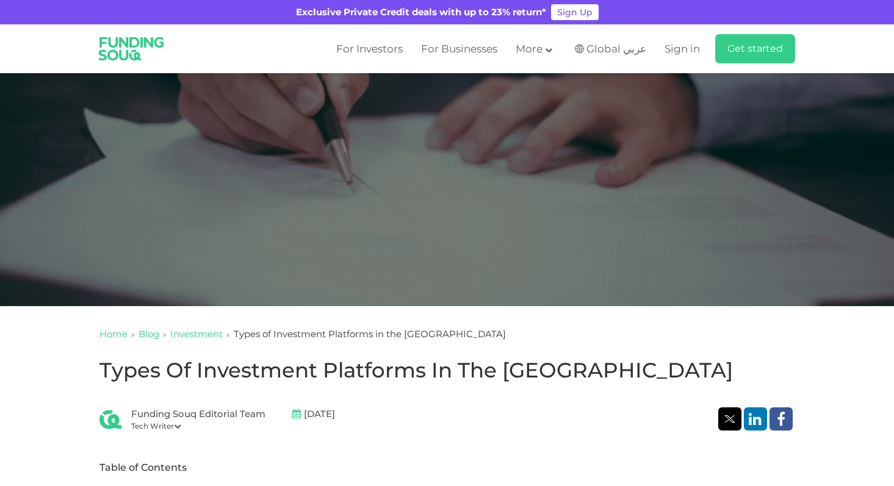
scroll to position [104, 0]
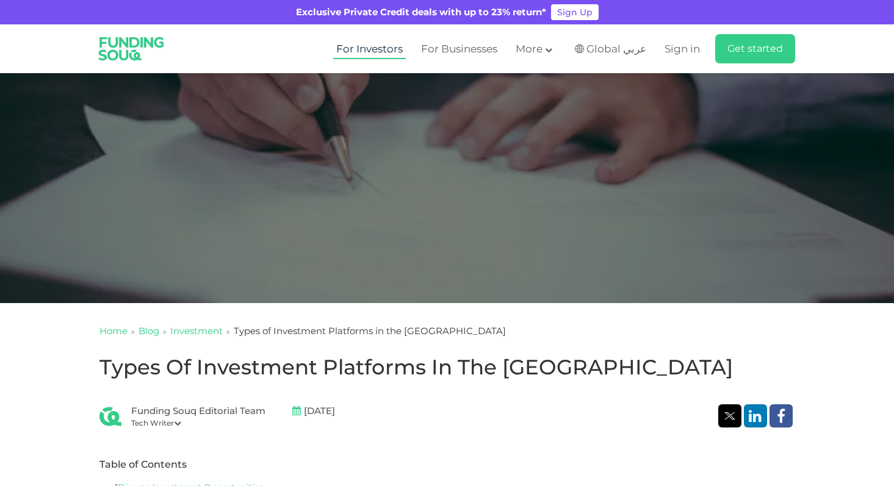
click at [392, 57] on link "For Investors" at bounding box center [369, 49] width 73 height 20
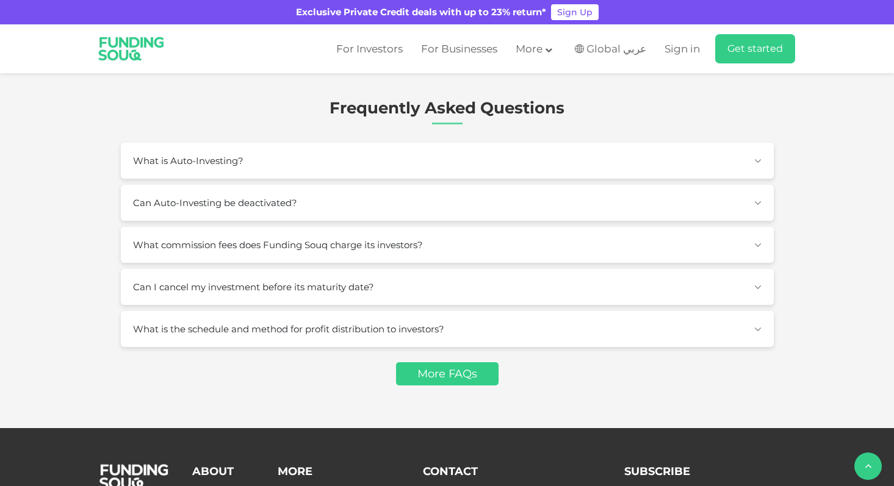
scroll to position [1652, 0]
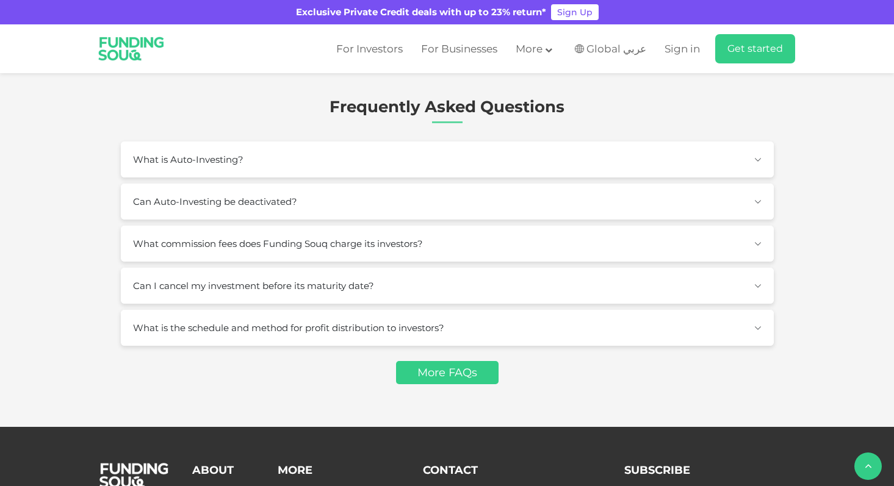
drag, startPoint x: 484, startPoint y: 175, endPoint x: 409, endPoint y: 187, distance: 76.6
type tc-range-slider "1"
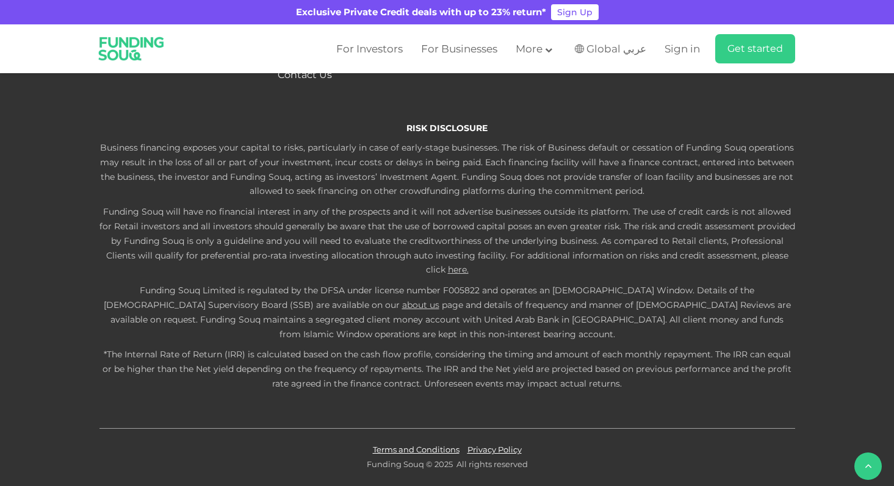
scroll to position [3525, 0]
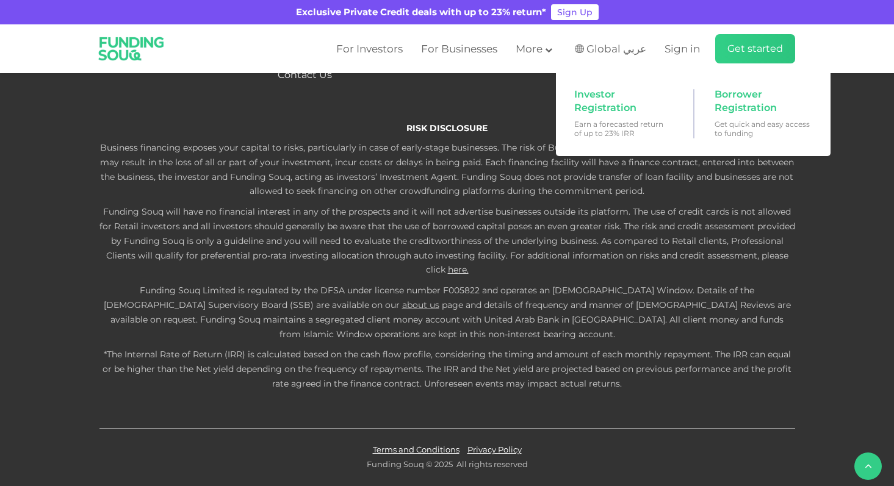
click at [721, 53] on main "Get started" at bounding box center [755, 48] width 80 height 29
click at [622, 107] on span "Investor Registration" at bounding box center [621, 101] width 94 height 27
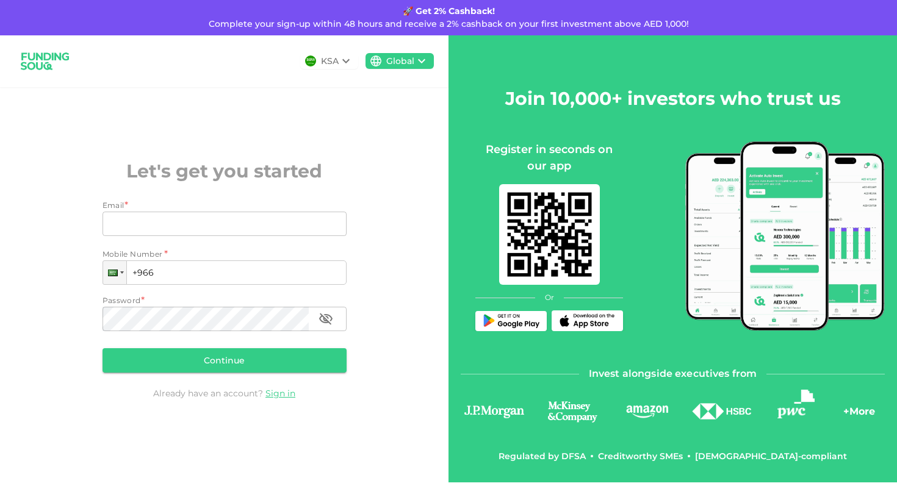
click at [118, 286] on div "Email * Email Email Mobile Number * Phone +966 Password * Password Password Con…" at bounding box center [225, 289] width 244 height 178
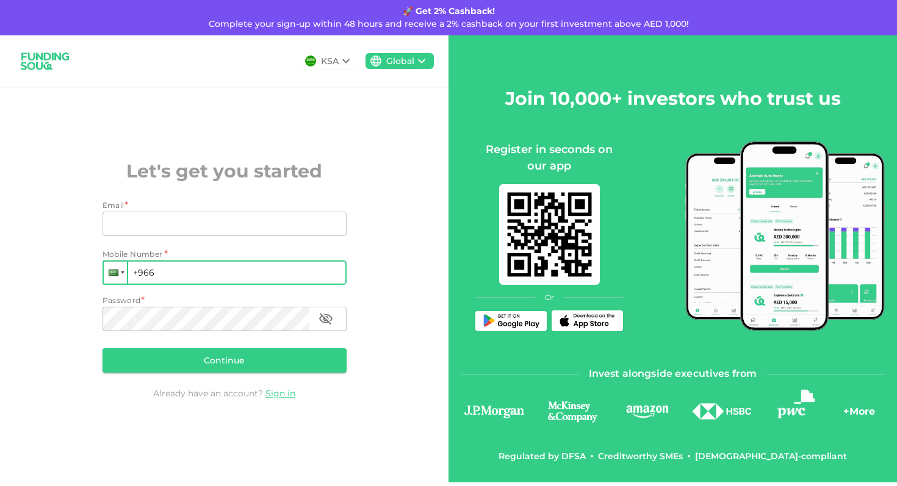
click at [124, 268] on div at bounding box center [115, 273] width 23 height 22
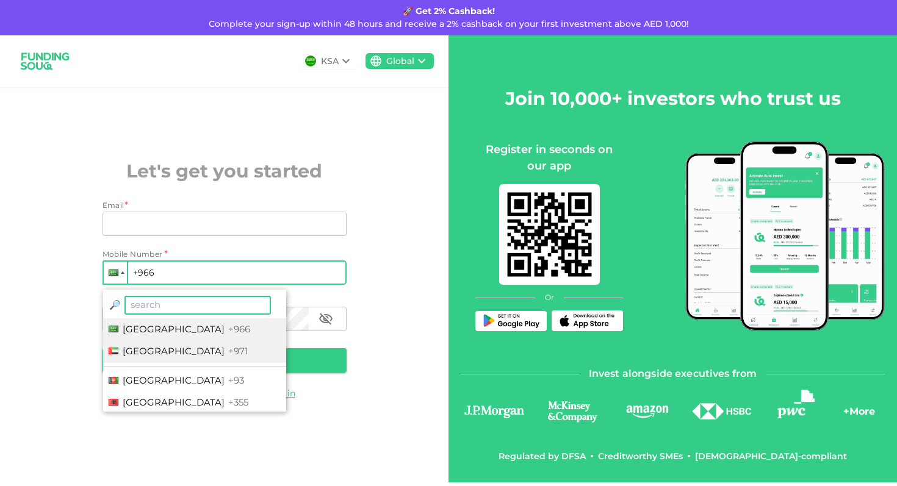
click at [135, 351] on span "[GEOGRAPHIC_DATA]" at bounding box center [174, 351] width 102 height 12
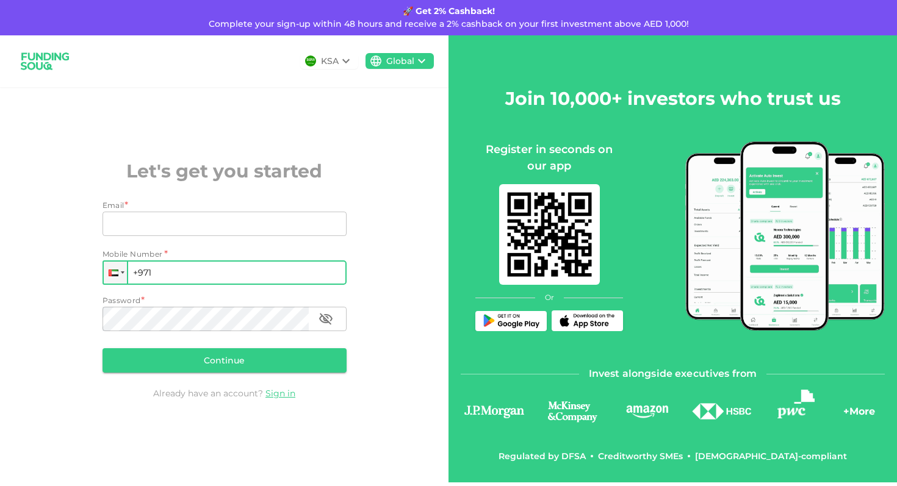
click at [178, 272] on input "+971" at bounding box center [225, 273] width 244 height 24
type input "[PHONE_NUMBER]"
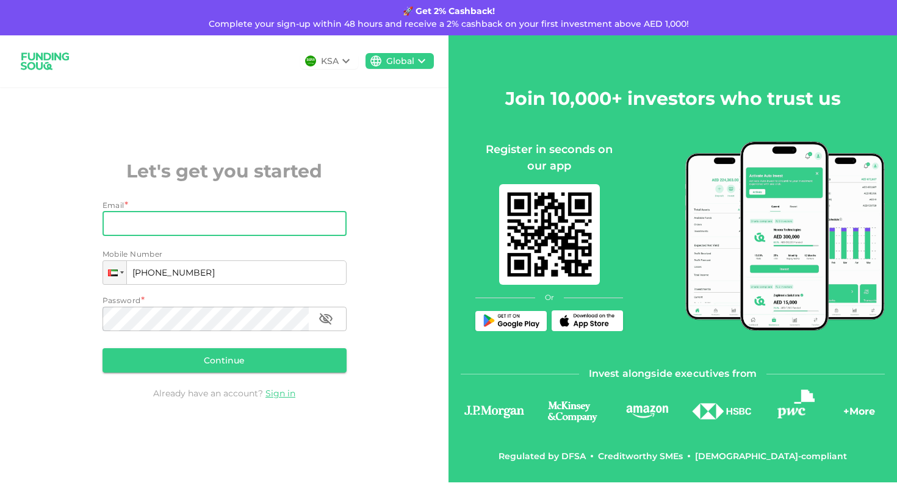
click at [159, 226] on input "Email" at bounding box center [218, 224] width 231 height 24
type input "[EMAIL_ADDRESS][PERSON_NAME][DOMAIN_NAME]"
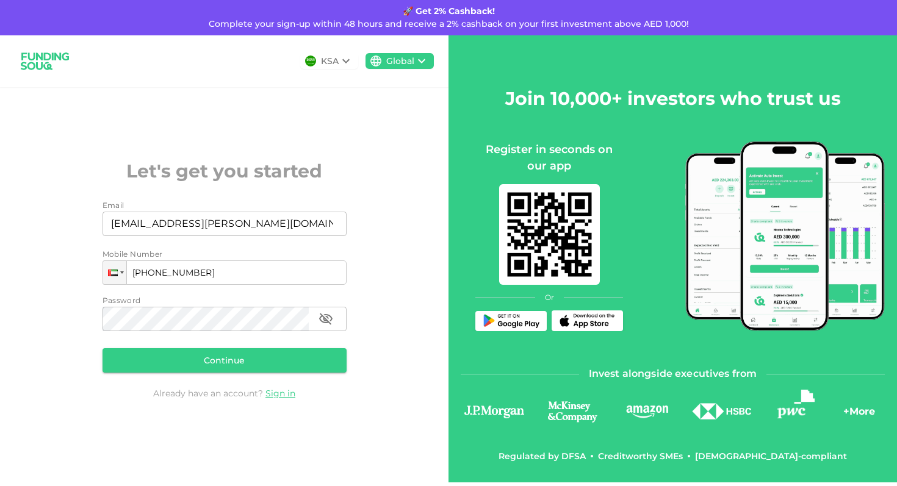
click at [78, 333] on div "KSA Global Let's get you started Email Email [PERSON_NAME][EMAIL_ADDRESS][DOMAI…" at bounding box center [224, 258] width 448 height 447
click at [230, 368] on button "Continue" at bounding box center [225, 360] width 244 height 24
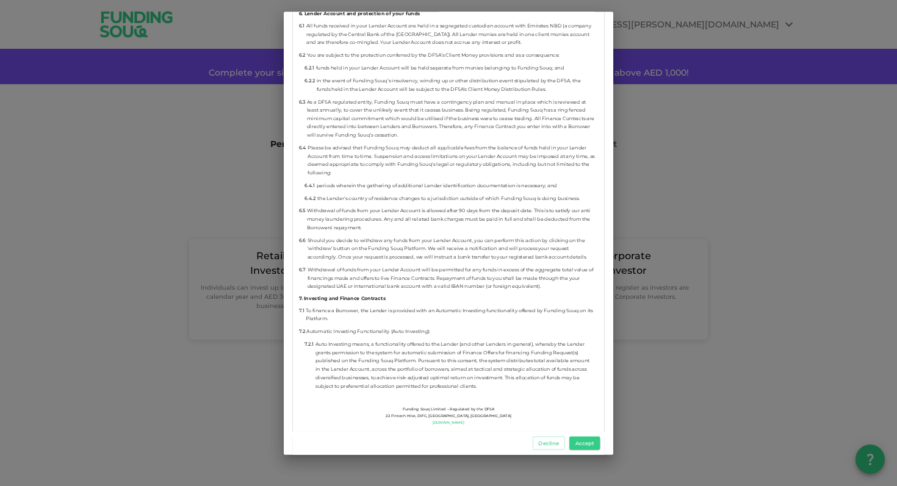
scroll to position [3514, 0]
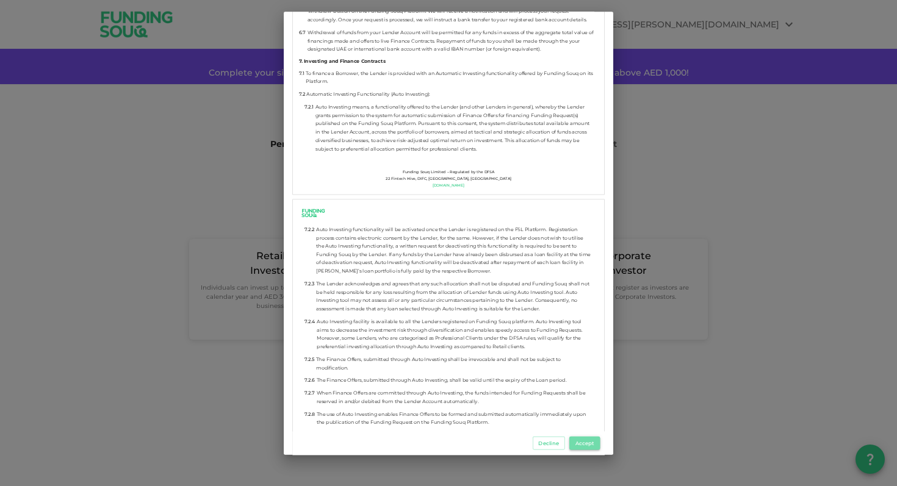
click at [578, 442] on button "Accept" at bounding box center [584, 443] width 31 height 13
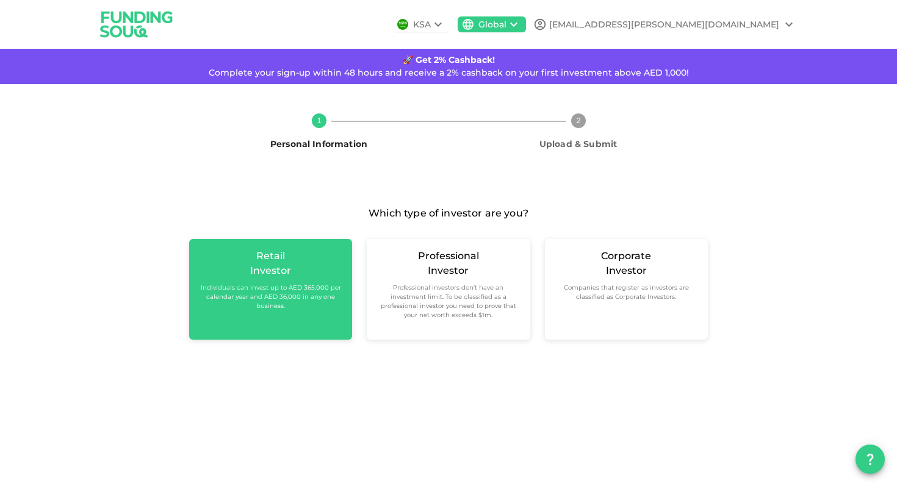
click at [319, 299] on small "Individuals can invest up to AED 365,000 per calendar year and AED 36,000 in an…" at bounding box center [270, 296] width 143 height 27
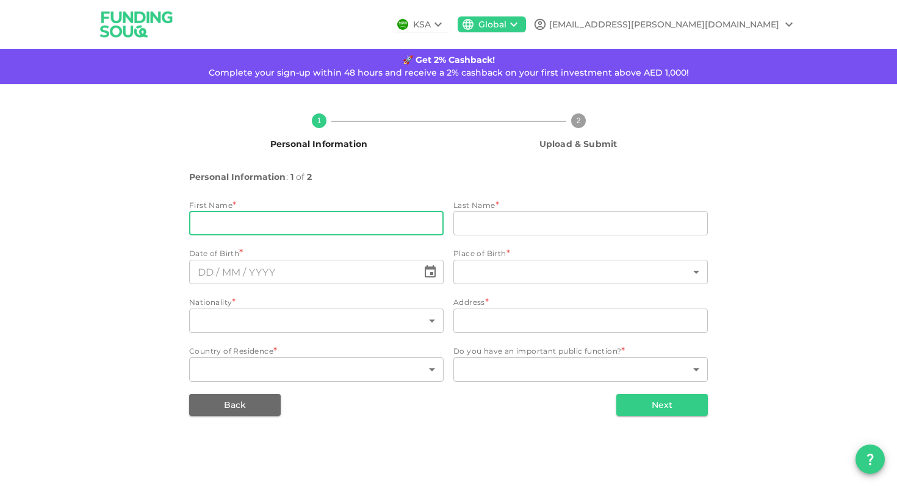
click at [361, 225] on input "firstName" at bounding box center [316, 223] width 254 height 24
type input "[PERSON_NAME]"
type input "[GEOGRAPHIC_DATA]"
type input "[GEOGRAPHIC_DATA], [GEOGRAPHIC_DATA]"
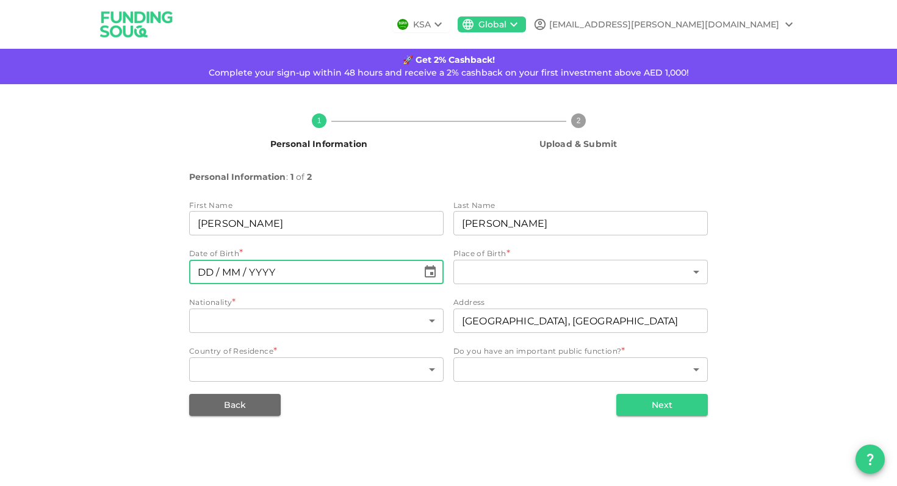
click at [345, 273] on input "⁦⁨DD⁩ / ⁨MM⁩ / ⁨YYYY⁩⁩" at bounding box center [303, 272] width 229 height 24
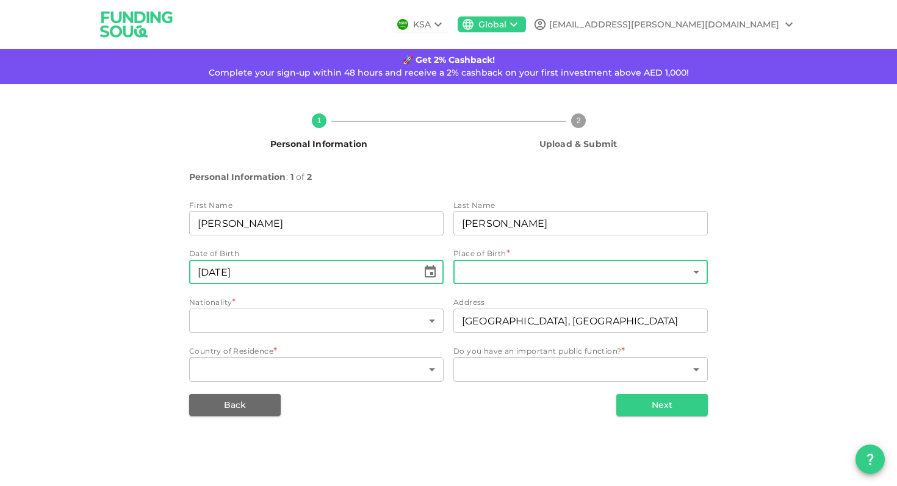
type input "⁦⁨[DATE]⁩⁩"
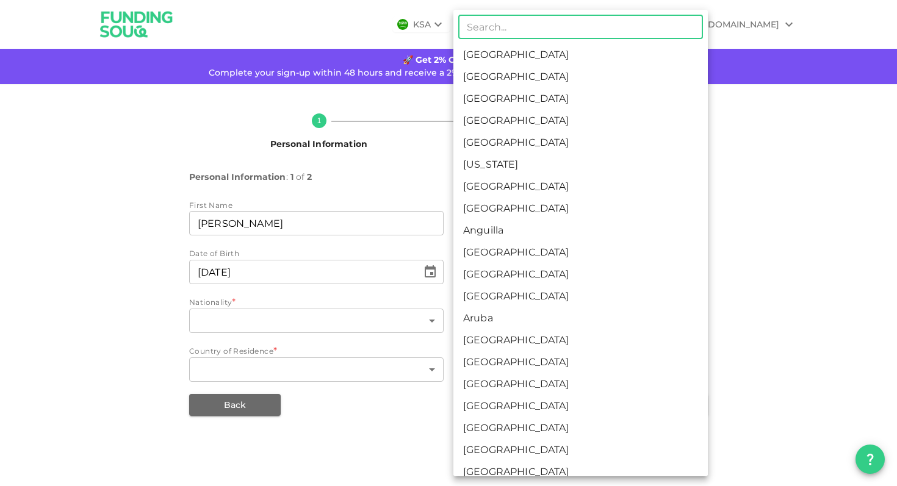
click at [532, 276] on body "KSA Global [EMAIL_ADDRESS][PERSON_NAME][DOMAIN_NAME] 🚀 Get 2% Cashback! Complet…" at bounding box center [448, 243] width 897 height 486
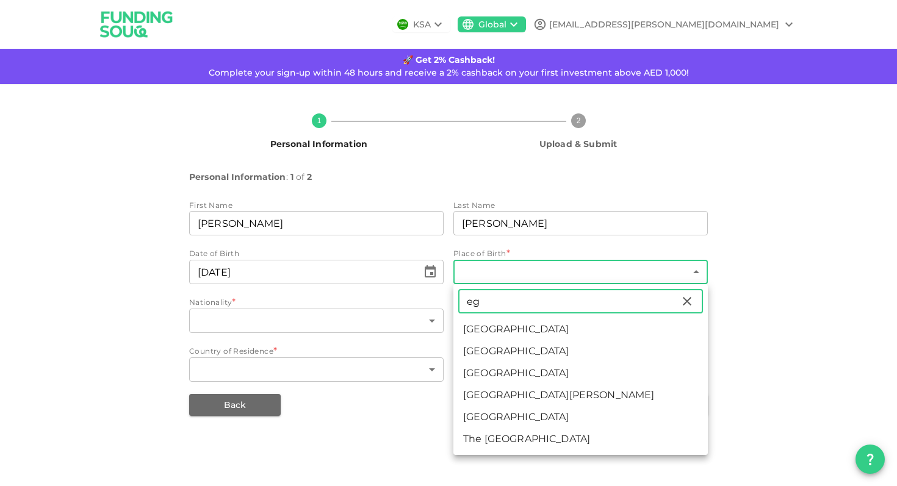
type input "eg"
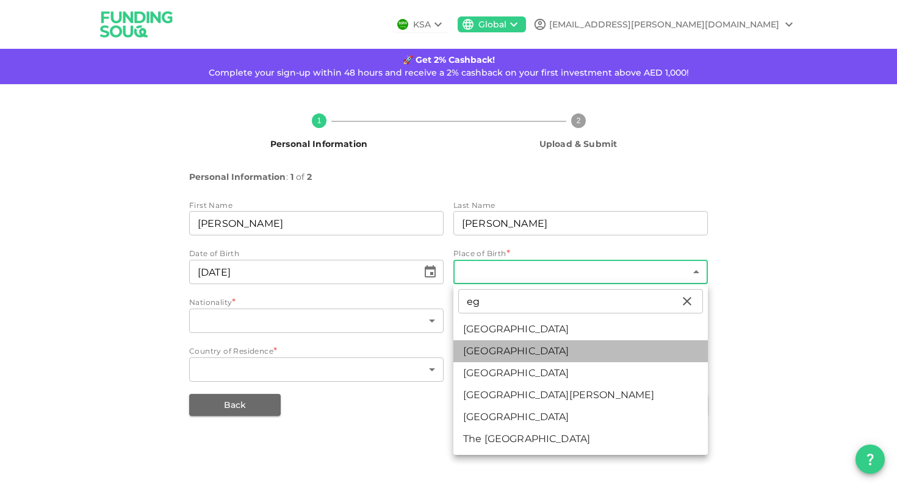
click at [485, 344] on li "[GEOGRAPHIC_DATA]" at bounding box center [580, 351] width 254 height 22
type input "57"
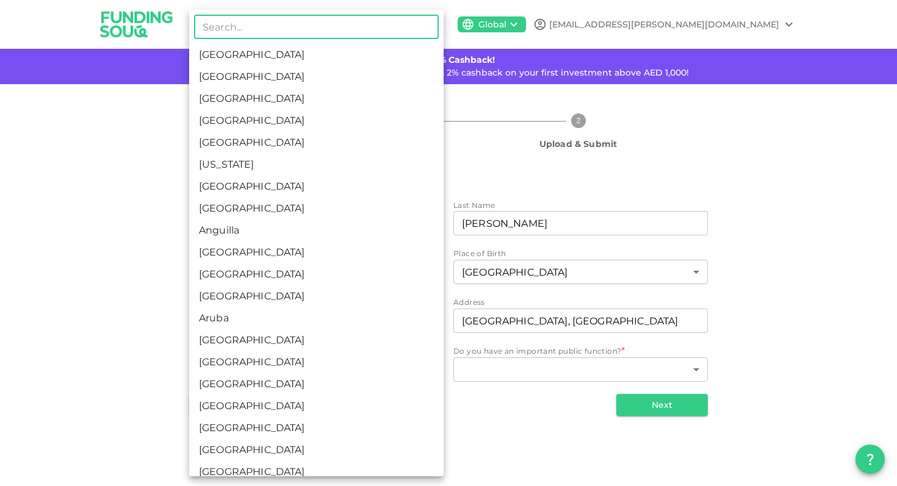
click at [356, 333] on body "KSA Global [EMAIL_ADDRESS][PERSON_NAME][DOMAIN_NAME] 🚀 Get 2% Cashback! Complet…" at bounding box center [448, 243] width 897 height 486
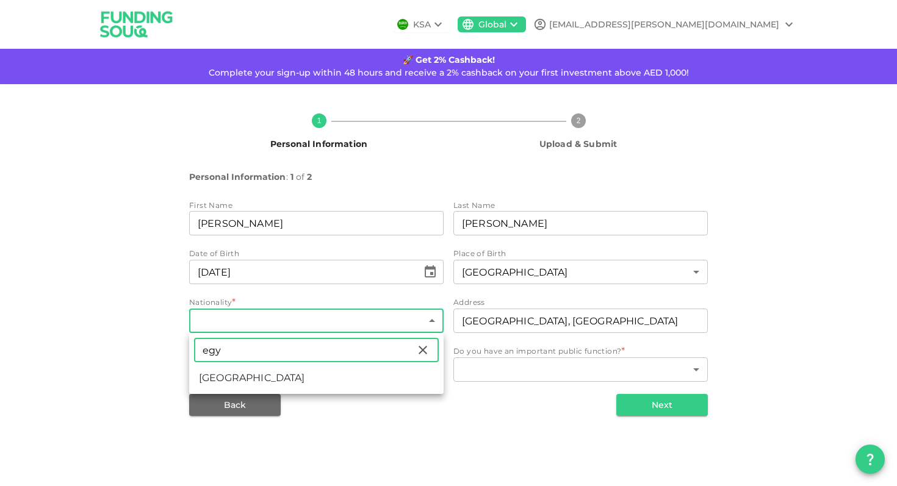
type input "egy"
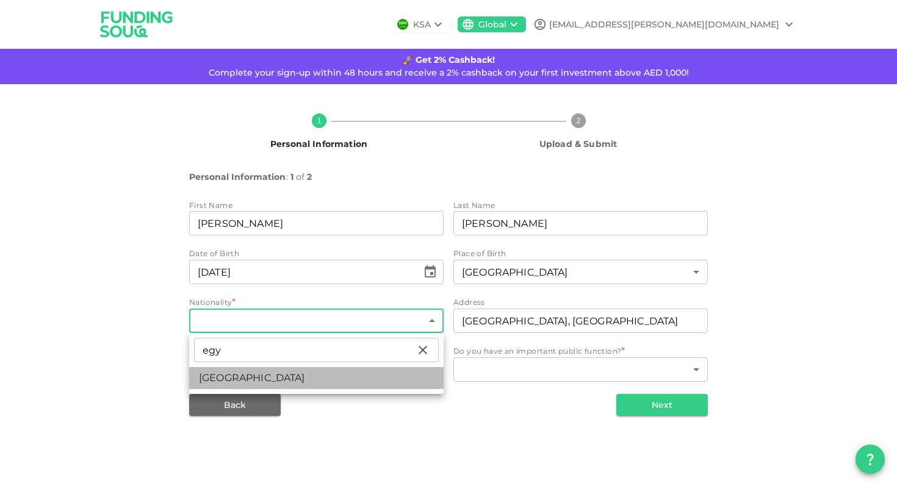
click at [315, 375] on li "[GEOGRAPHIC_DATA]" at bounding box center [316, 378] width 254 height 22
type input "57"
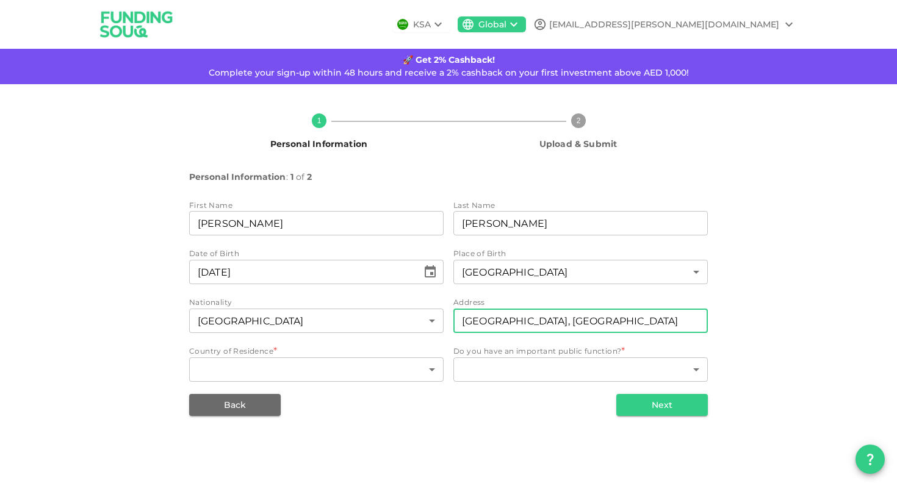
drag, startPoint x: 556, startPoint y: 319, endPoint x: 451, endPoint y: 327, distance: 105.9
click at [451, 327] on div "First Name firstName [PERSON_NAME] firstName Last Name lastName [PERSON_NAME] l…" at bounding box center [448, 292] width 519 height 185
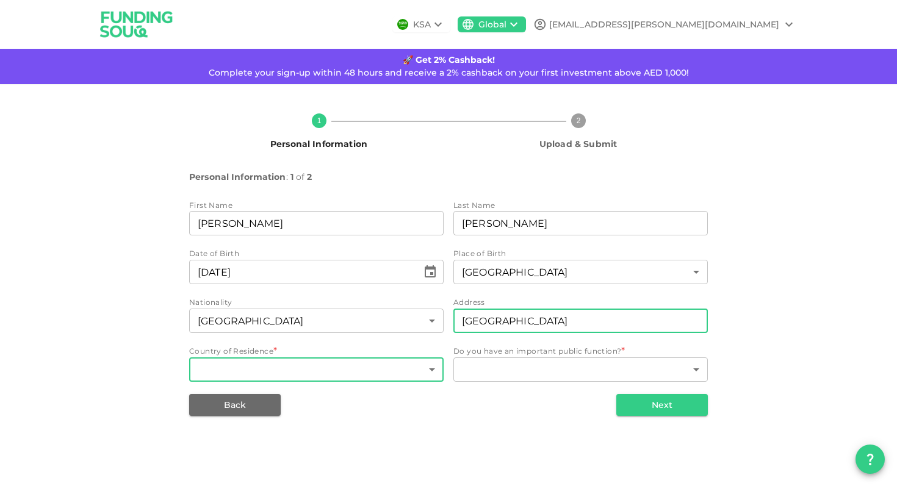
type input "[GEOGRAPHIC_DATA]"
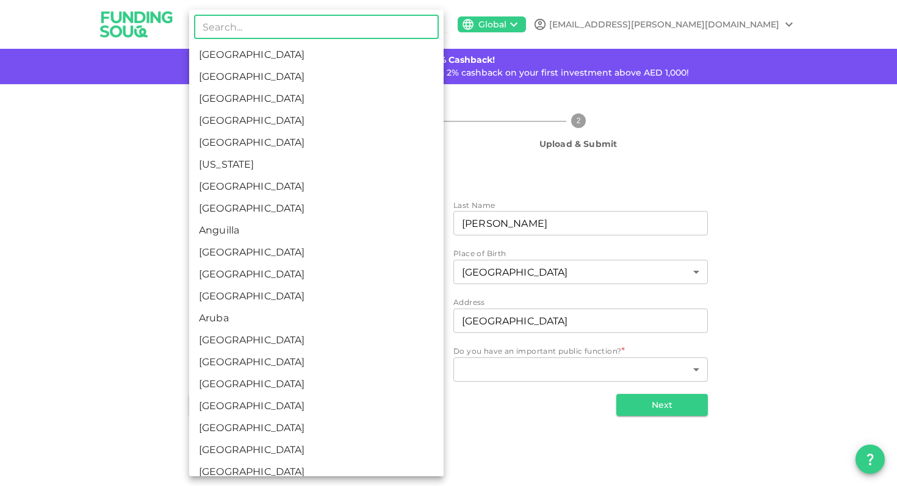
click at [338, 359] on body "KSA Global [EMAIL_ADDRESS][PERSON_NAME][DOMAIN_NAME] 🚀 Get 2% Cashback! Complet…" at bounding box center [448, 243] width 897 height 486
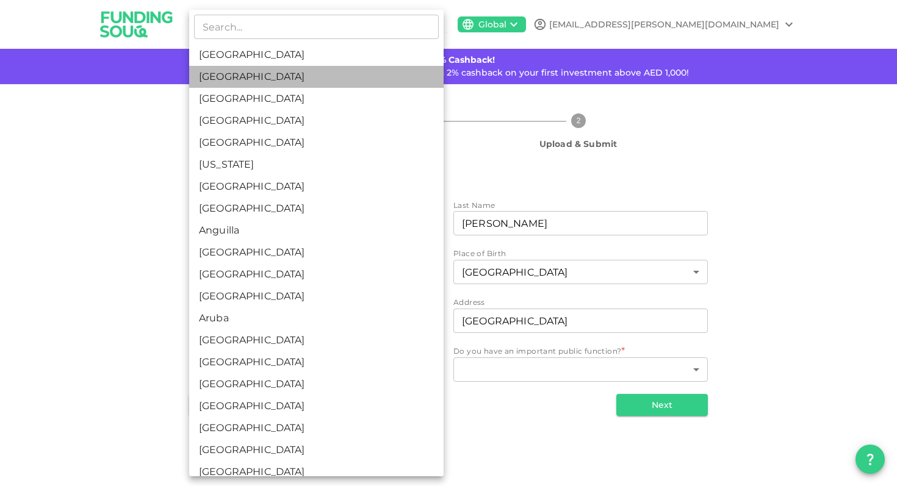
click at [260, 74] on li "[GEOGRAPHIC_DATA]" at bounding box center [316, 77] width 254 height 22
type input "2"
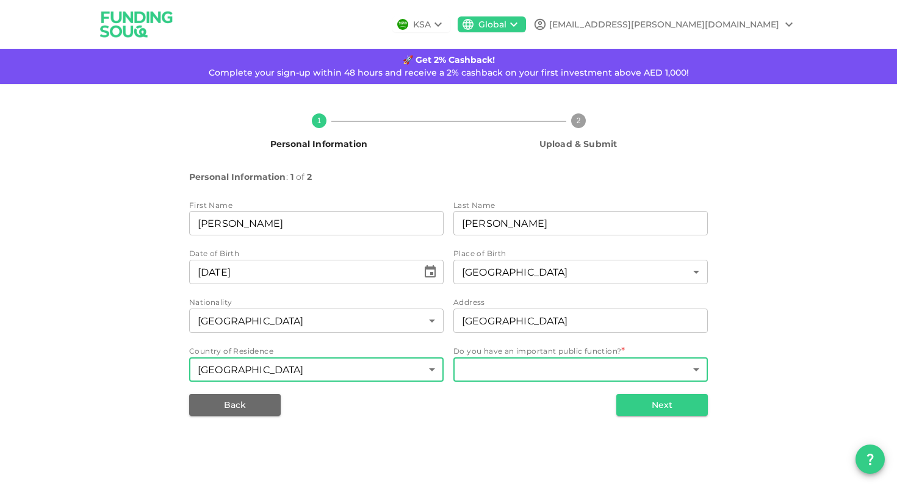
click at [500, 372] on body "KSA Global [EMAIL_ADDRESS][PERSON_NAME][DOMAIN_NAME] 🚀 Get 2% Cashback! Complet…" at bounding box center [448, 243] width 897 height 486
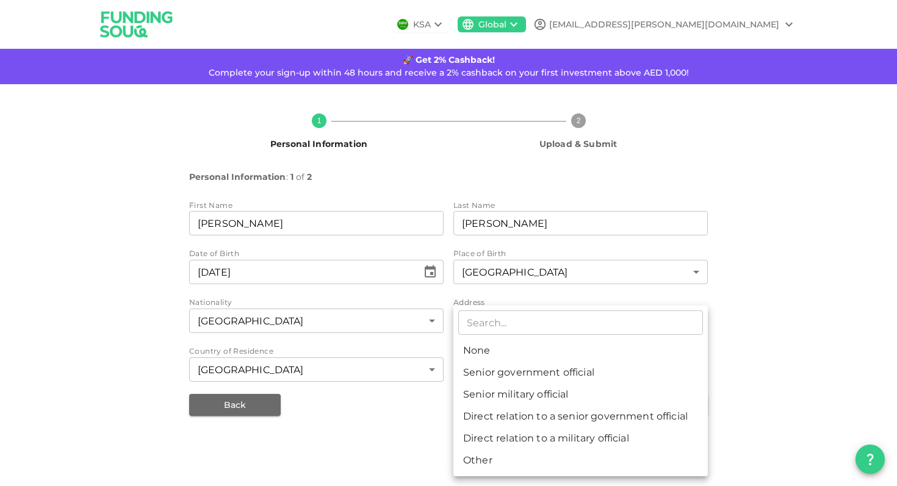
click at [446, 396] on div at bounding box center [448, 243] width 897 height 486
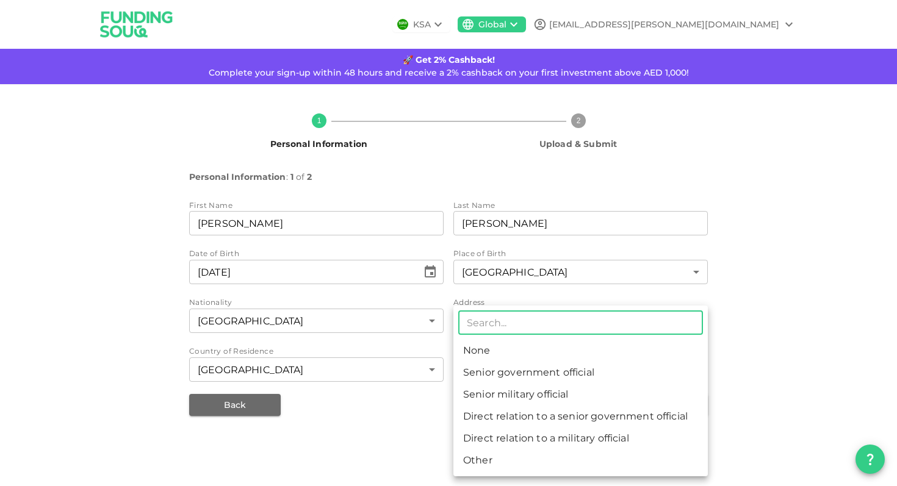
click at [521, 374] on body "KSA Global [EMAIL_ADDRESS][PERSON_NAME][DOMAIN_NAME] 🚀 Get 2% Cashback! Complet…" at bounding box center [448, 243] width 897 height 486
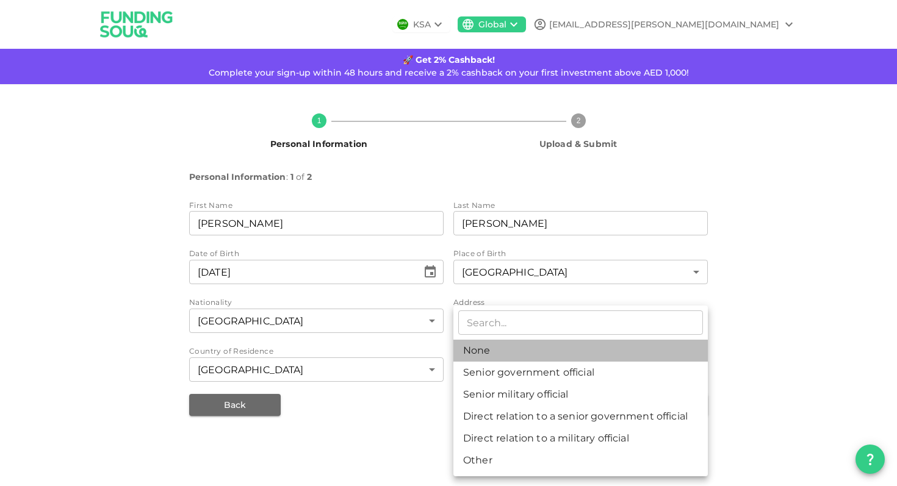
click at [494, 356] on li "None" at bounding box center [580, 351] width 254 height 22
type input "1"
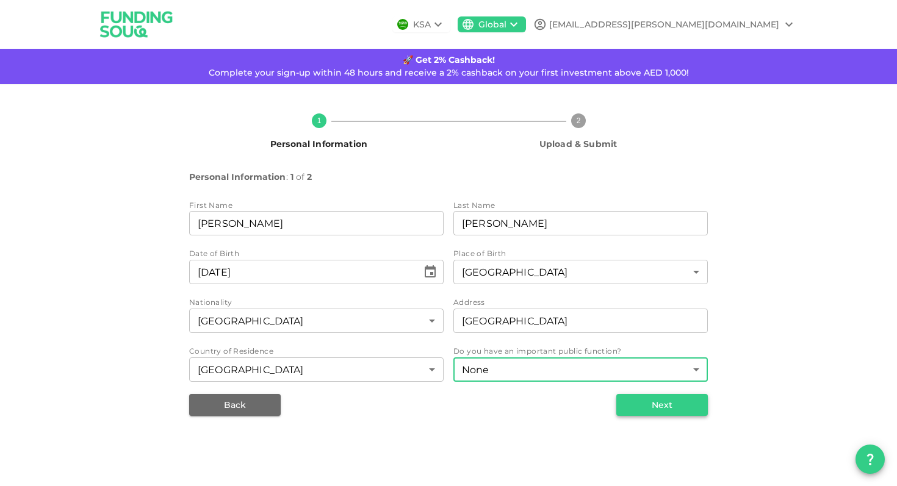
click at [642, 406] on button "Next" at bounding box center [662, 405] width 92 height 22
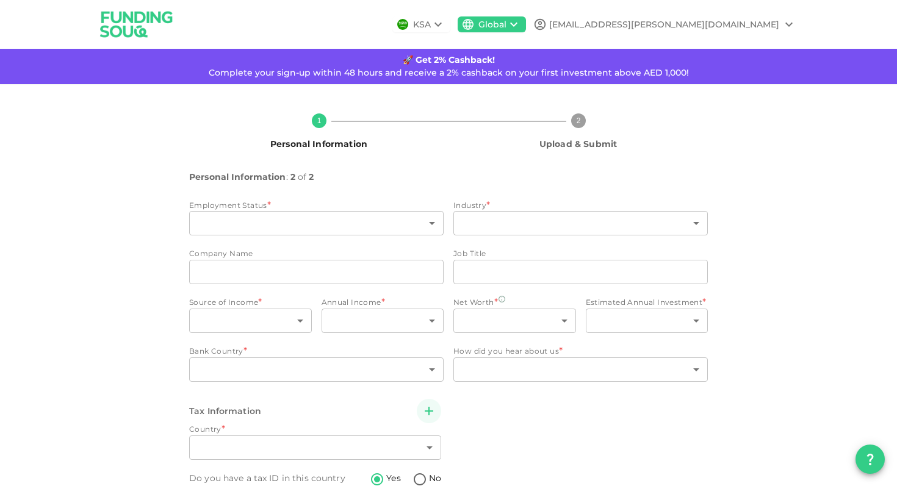
type input "2"
radio input "false"
radio input "true"
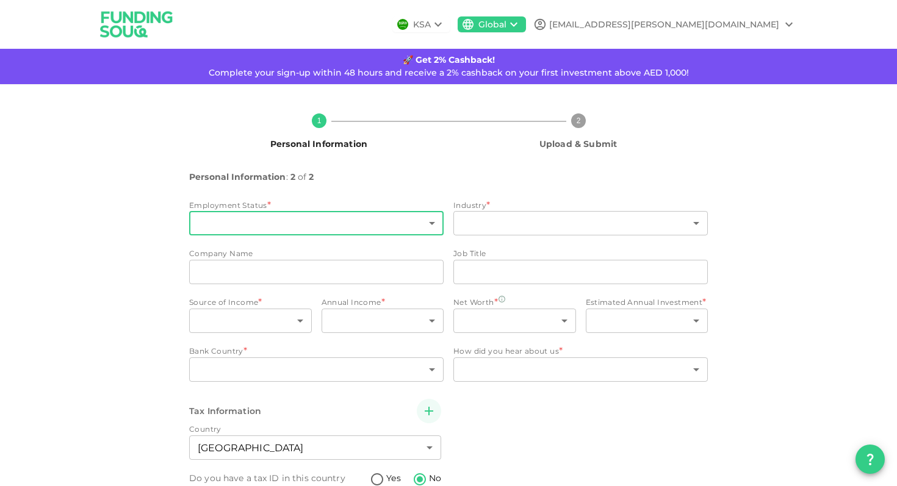
click at [382, 215] on body "KSA Global [EMAIL_ADDRESS][PERSON_NAME][DOMAIN_NAME] 🚀 Get 2% Cashback! Complet…" at bounding box center [448, 243] width 897 height 486
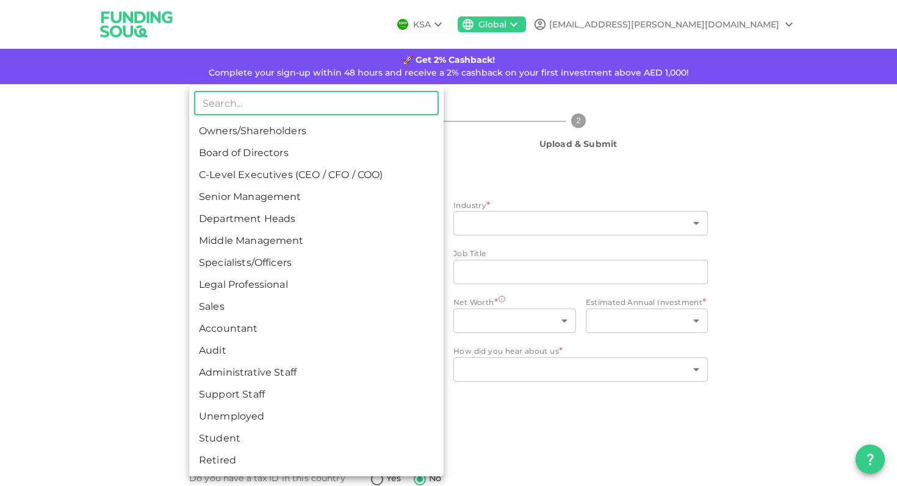
click at [173, 390] on div at bounding box center [448, 243] width 897 height 486
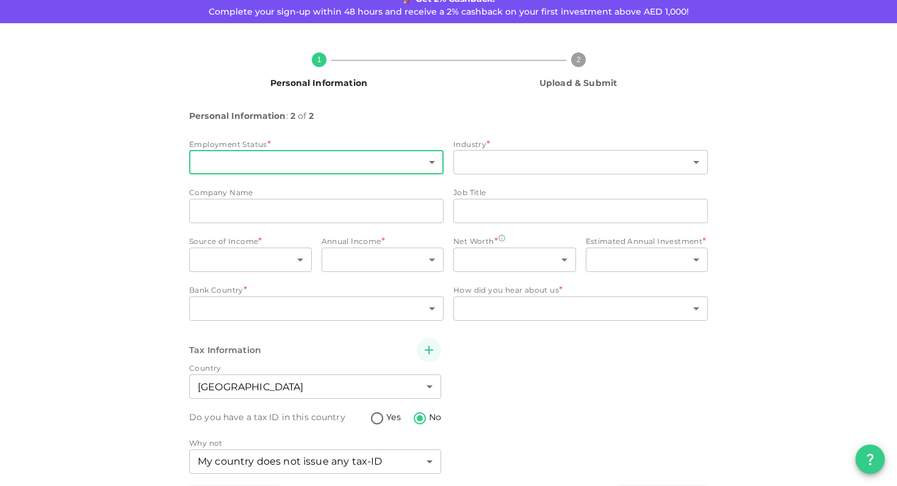
scroll to position [103, 0]
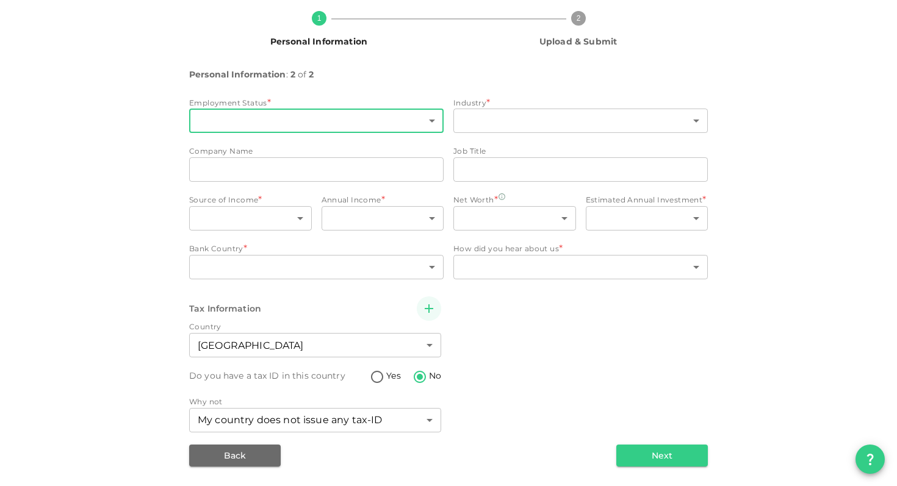
click at [329, 123] on body "KSA Global [EMAIL_ADDRESS][PERSON_NAME][DOMAIN_NAME] 🚀 Get 2% Cashback! Complet…" at bounding box center [448, 243] width 897 height 486
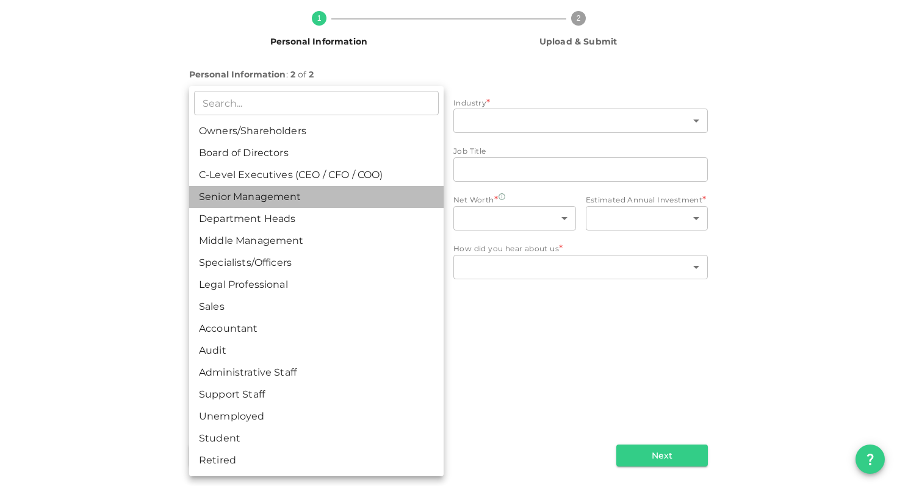
click at [328, 202] on li "Senior Management" at bounding box center [316, 197] width 254 height 22
type input "4"
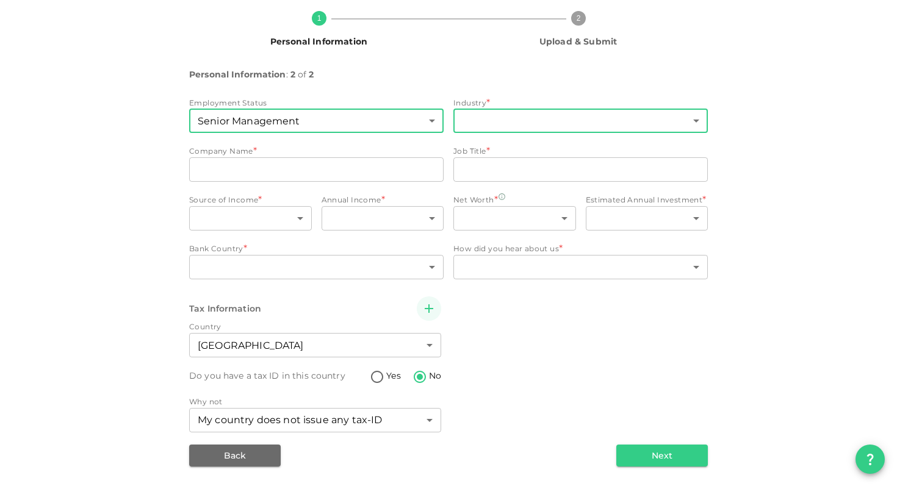
click at [501, 110] on body "KSA Global [EMAIL_ADDRESS][PERSON_NAME][DOMAIN_NAME] 🚀 Get 2% Cashback! Complet…" at bounding box center [448, 243] width 897 height 486
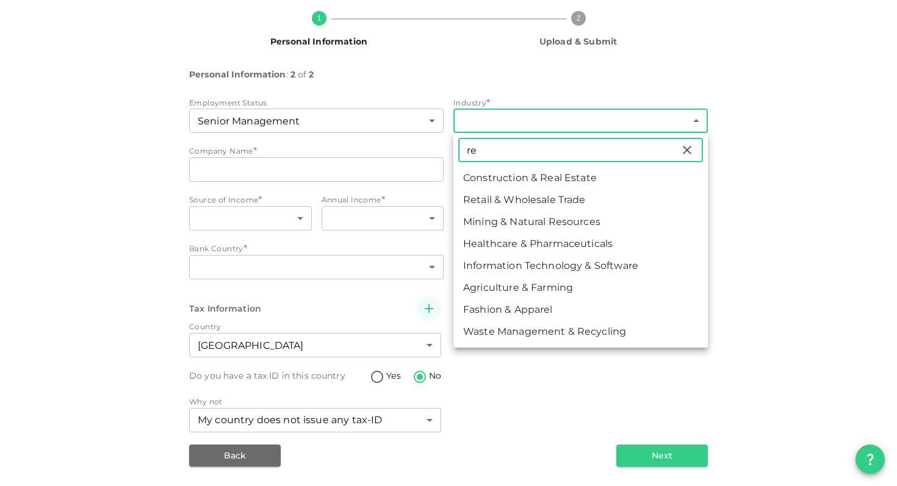
type input "re"
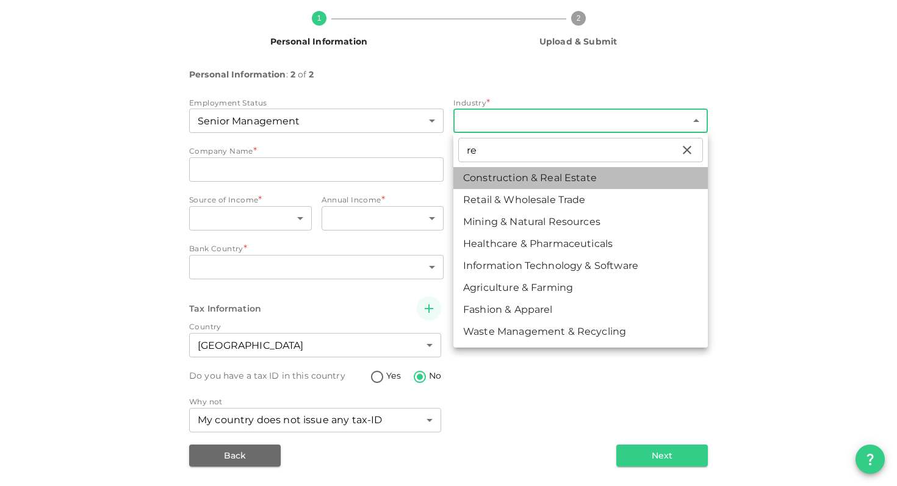
click at [489, 175] on li "Construction & Real Estate" at bounding box center [580, 178] width 254 height 22
type input "2"
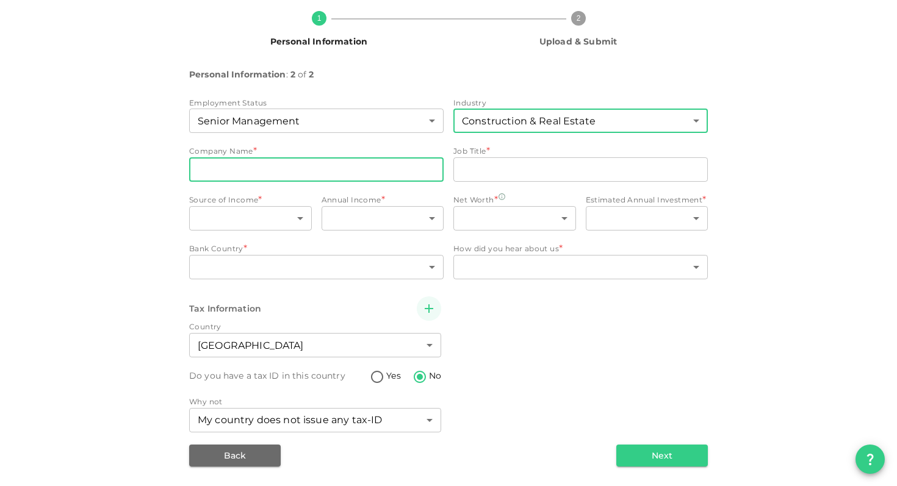
click at [367, 176] on input "companyName" at bounding box center [316, 169] width 254 height 24
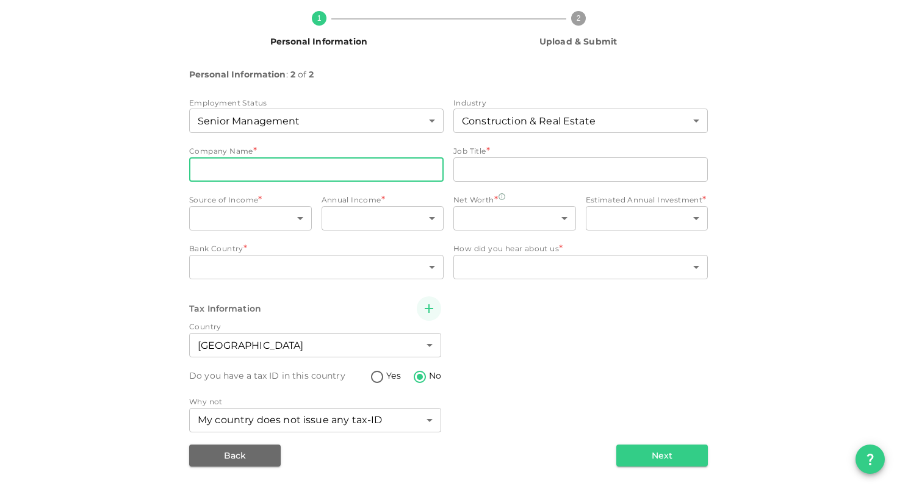
type input "Property Finder [GEOGRAPHIC_DATA]"
type input "2"
type input "[GEOGRAPHIC_DATA]"
type input "2"
click at [300, 171] on input "Property Finder [GEOGRAPHIC_DATA]" at bounding box center [316, 169] width 254 height 24
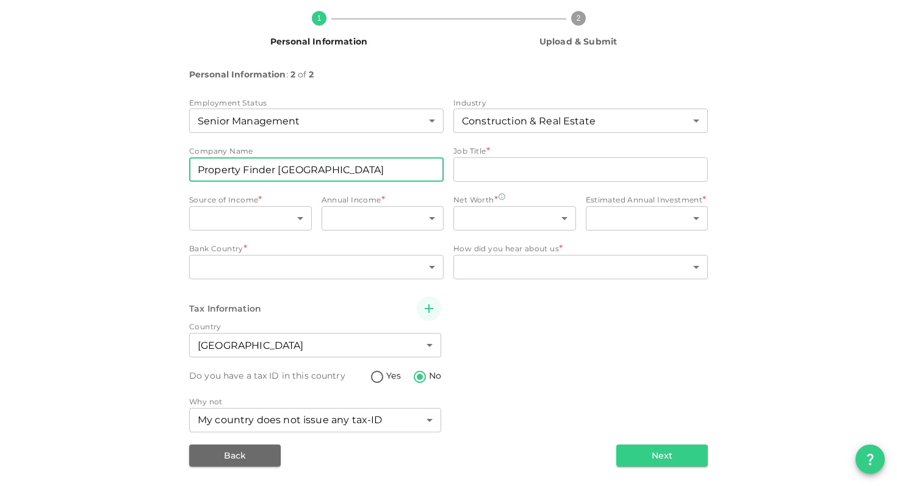
click at [300, 171] on input "Property Finder [GEOGRAPHIC_DATA]" at bounding box center [316, 169] width 254 height 24
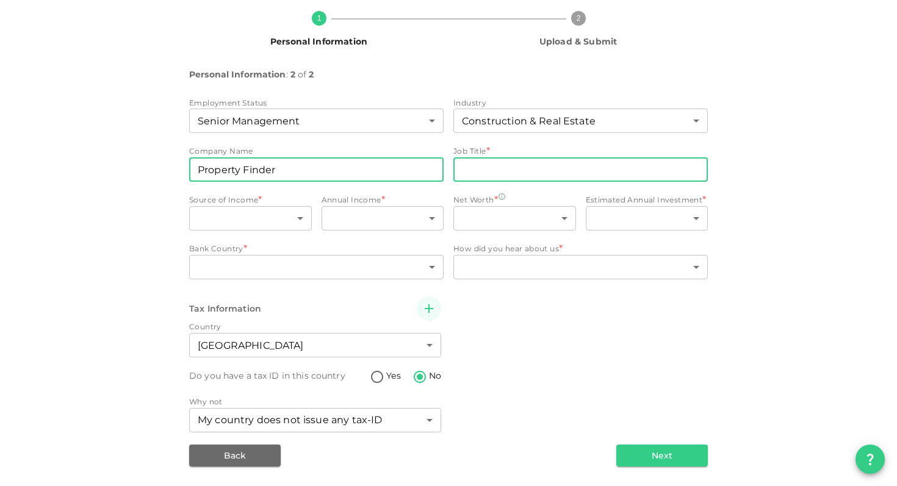
type input "Property Finder"
click at [542, 168] on input "jobTitle" at bounding box center [580, 169] width 254 height 24
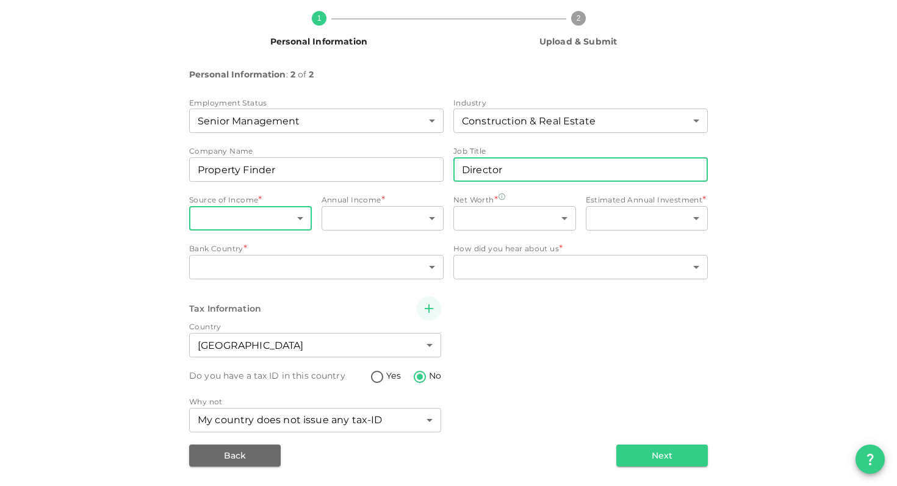
type input "Director"
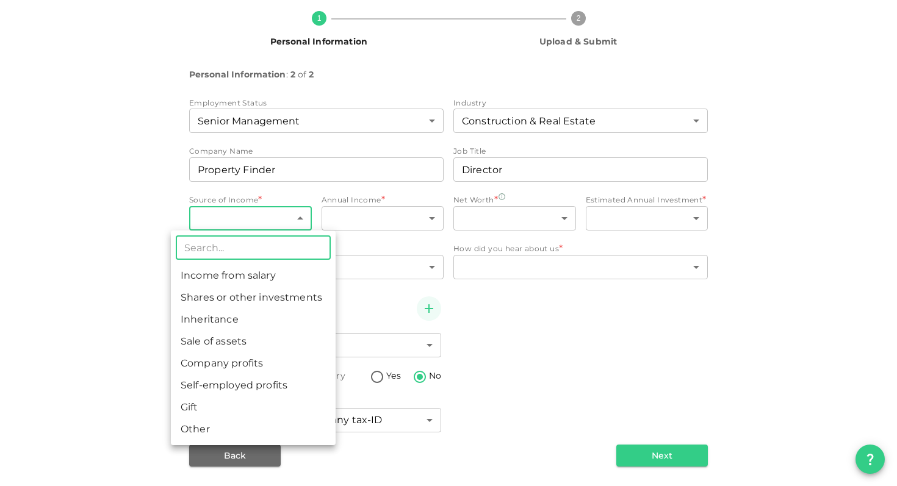
click at [275, 223] on body "KSA Global [EMAIL_ADDRESS][PERSON_NAME][DOMAIN_NAME] 🚀 Get 2% Cashback! Complet…" at bounding box center [448, 243] width 897 height 486
click at [251, 275] on li "Income from salary" at bounding box center [253, 276] width 165 height 22
type input "1"
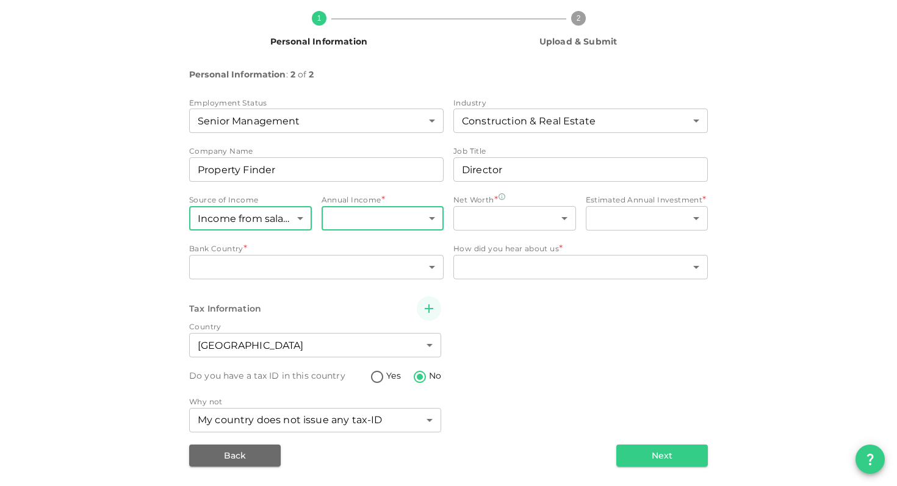
click at [367, 220] on body "KSA Global [EMAIL_ADDRESS][PERSON_NAME][DOMAIN_NAME] 🚀 Get 2% Cashback! Complet…" at bounding box center [448, 243] width 897 height 486
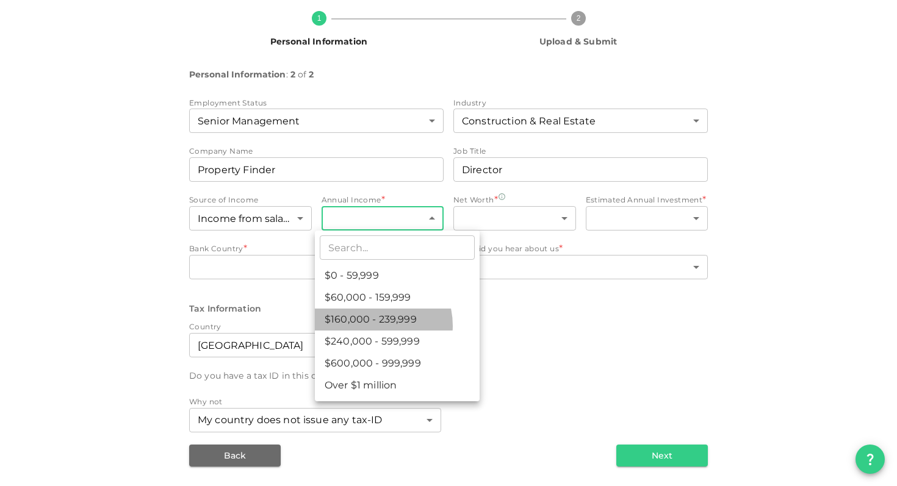
click at [370, 326] on li "$160,000 - 239,999" at bounding box center [397, 320] width 165 height 22
type input "3"
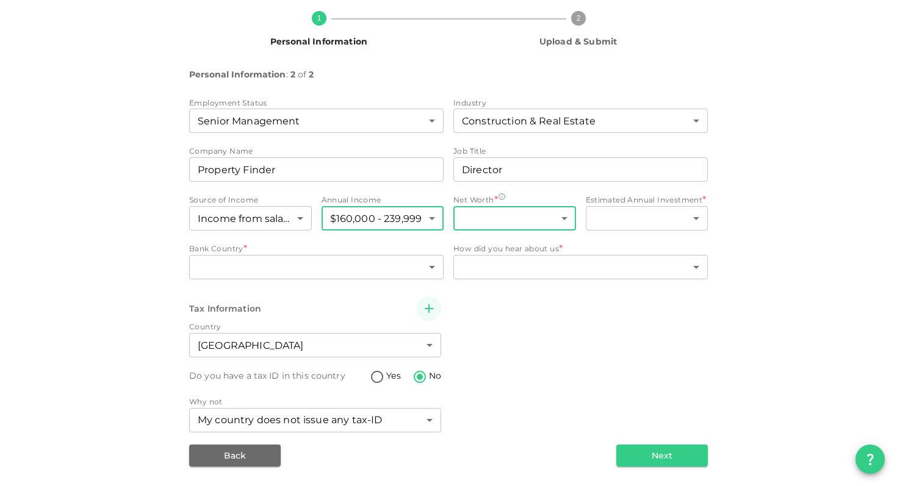
click at [489, 212] on body "KSA Global [EMAIL_ADDRESS][PERSON_NAME][DOMAIN_NAME] 🚀 Get 2% Cashback! Complet…" at bounding box center [448, 243] width 897 height 486
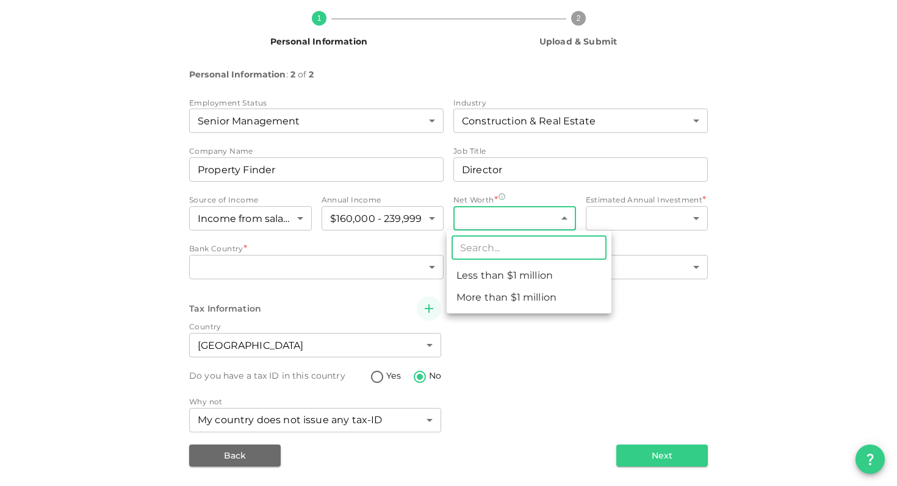
click at [494, 282] on li "Less than $1 million" at bounding box center [529, 276] width 165 height 22
type input "1"
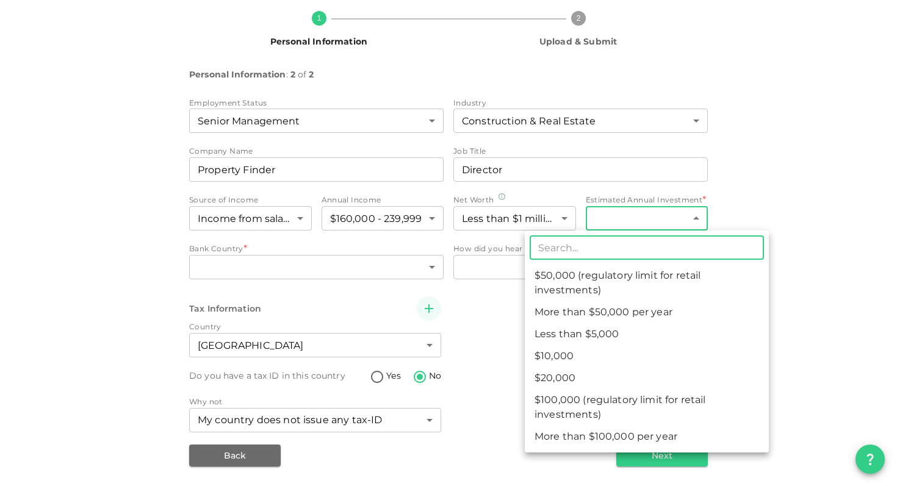
click at [618, 210] on body "KSA Global [EMAIL_ADDRESS][PERSON_NAME][DOMAIN_NAME] 🚀 Get 2% Cashback! Complet…" at bounding box center [448, 243] width 897 height 486
click at [600, 381] on li "$20,000" at bounding box center [647, 378] width 244 height 22
type input "3"
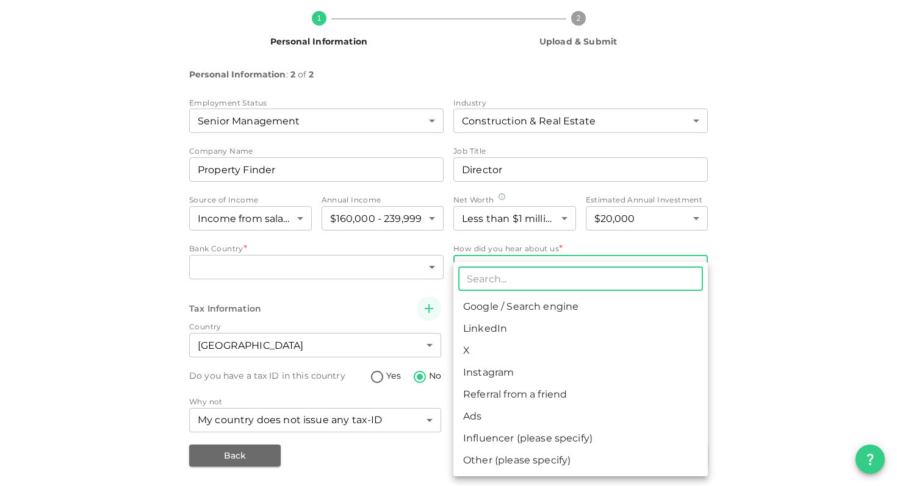
click at [499, 275] on body "KSA Global [EMAIL_ADDRESS][PERSON_NAME][DOMAIN_NAME] 🚀 Get 2% Cashback! Complet…" at bounding box center [448, 243] width 897 height 486
click at [505, 464] on li "Other (please specify)" at bounding box center [580, 461] width 254 height 22
type input "8"
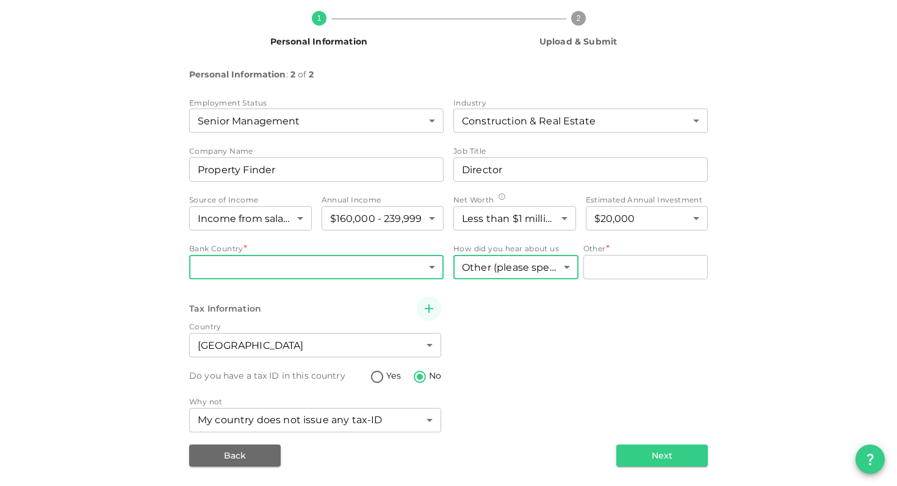
click at [347, 274] on body "KSA Global [EMAIL_ADDRESS][PERSON_NAME][DOMAIN_NAME] 🚀 Get 2% Cashback! Complet…" at bounding box center [448, 243] width 897 height 486
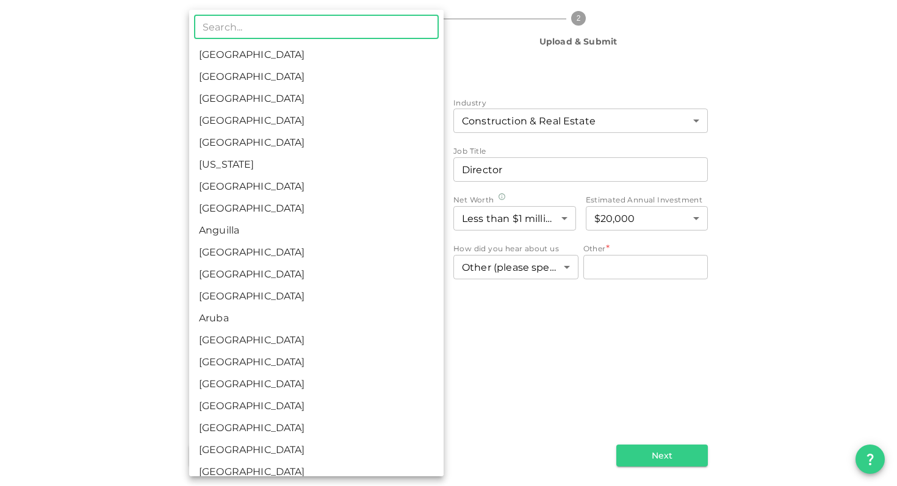
click at [254, 78] on li "[GEOGRAPHIC_DATA]" at bounding box center [316, 77] width 254 height 22
type input "2"
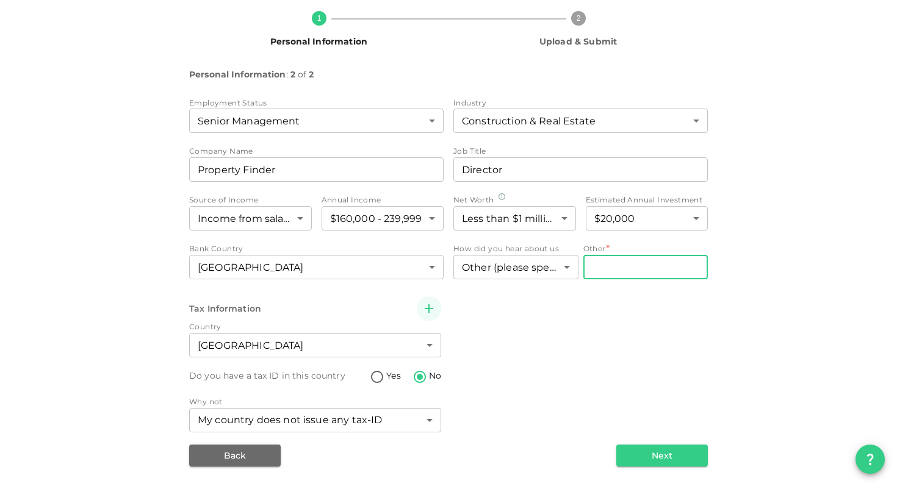
click at [605, 279] on input "Other" at bounding box center [645, 267] width 125 height 24
type input "ChatGPT"
click at [503, 372] on div "Tax Information Country [GEOGRAPHIC_DATA] 2 ​ Do you have a tax ID in this coun…" at bounding box center [448, 366] width 519 height 139
click at [658, 461] on button "Next" at bounding box center [662, 456] width 92 height 22
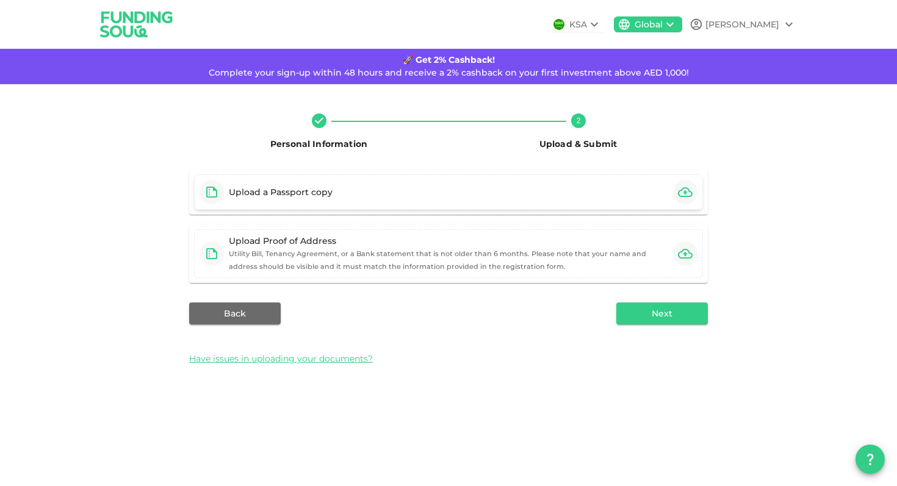
click at [528, 203] on div "Upload a Passport copy" at bounding box center [448, 192] width 509 height 35
click at [295, 193] on div "Upload a Passport copy" at bounding box center [281, 192] width 104 height 12
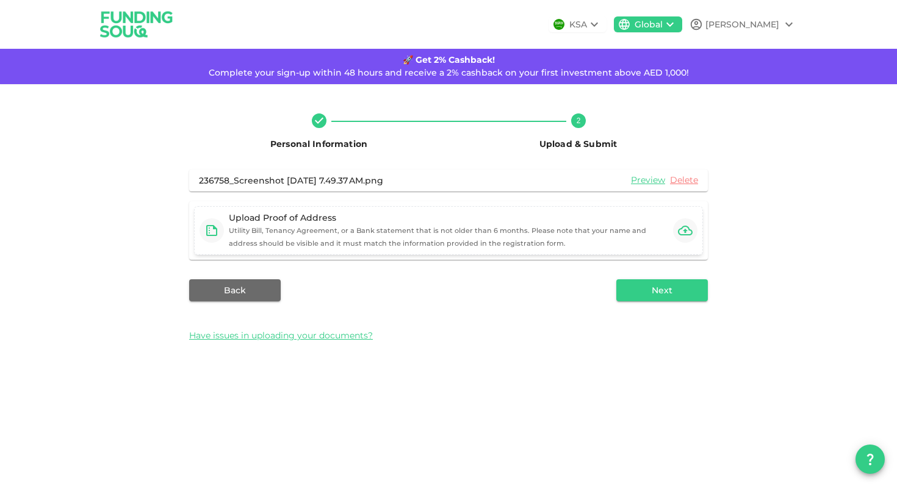
click at [436, 230] on small "Utility Bill, Tenancy Agreement, or a Bank statement that is not older than 6 m…" at bounding box center [437, 236] width 417 height 21
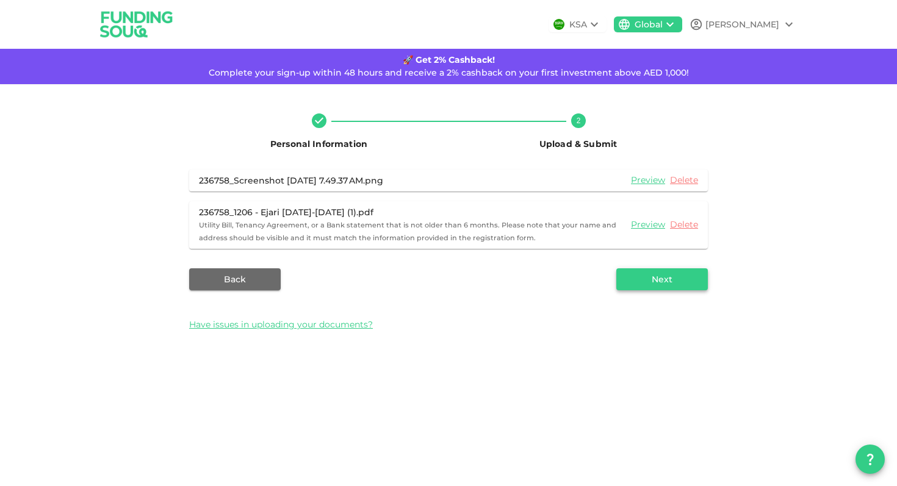
click at [643, 281] on button "Next" at bounding box center [662, 279] width 92 height 22
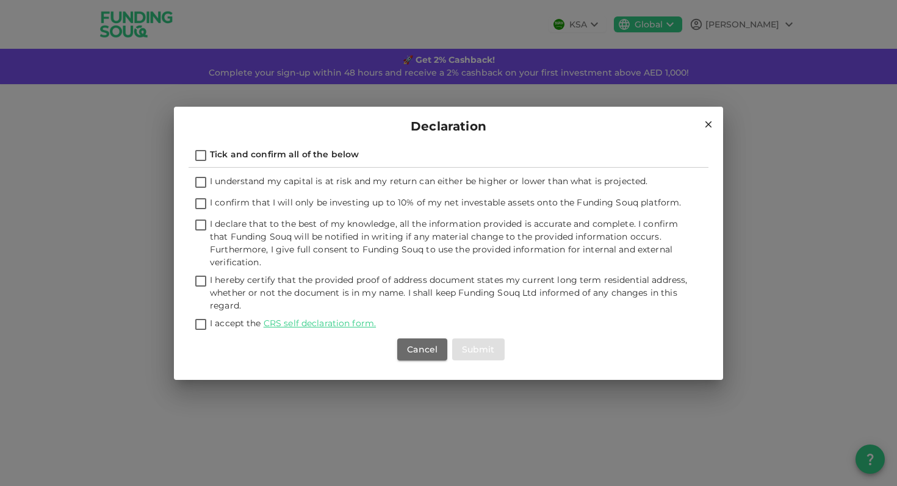
click at [198, 179] on input "I understand my capital is at risk and my return can either be higher or lower …" at bounding box center [201, 183] width 18 height 16
checkbox input "true"
click at [197, 201] on input "I confirm that I will only be investing up to 10% of my net investable assets o…" at bounding box center [201, 204] width 18 height 16
checkbox input "true"
click at [199, 226] on input "I declare that to the best of my knowledge, all the information provided is acc…" at bounding box center [201, 226] width 18 height 16
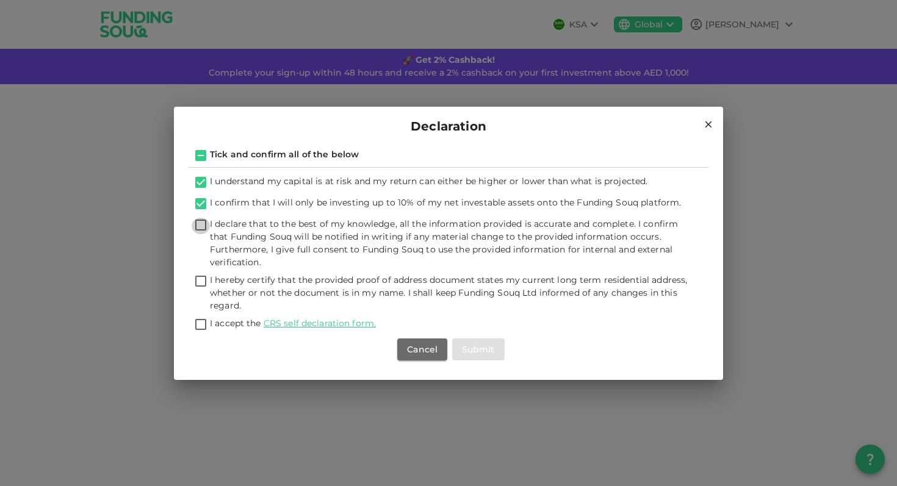
checkbox input "true"
click at [200, 281] on input "I hereby certify that the provided proof of address document states my current …" at bounding box center [201, 282] width 18 height 16
checkbox input "true"
click at [199, 316] on div "I understand my capital is at risk and my return can either be higher or lower …" at bounding box center [449, 268] width 520 height 200
click at [198, 321] on input "I accept the CRS self declaration form." at bounding box center [201, 325] width 18 height 16
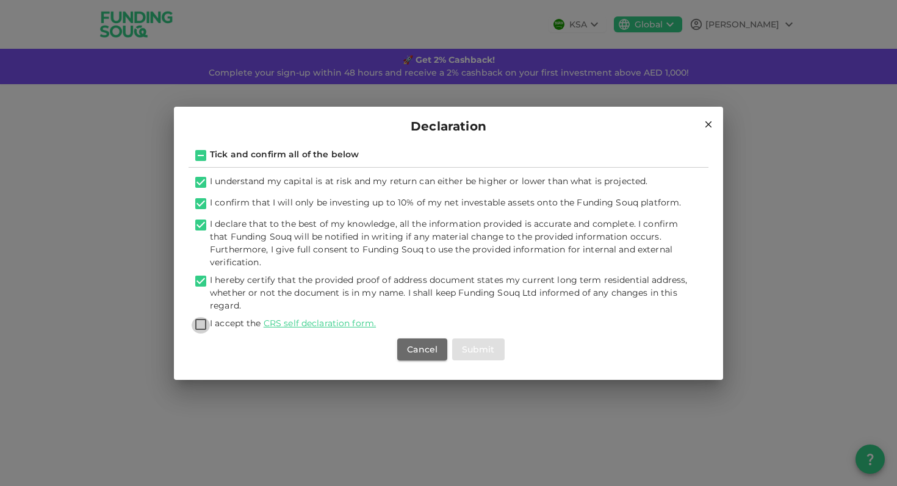
checkbox input "true"
click at [470, 345] on button "Submit" at bounding box center [478, 350] width 52 height 22
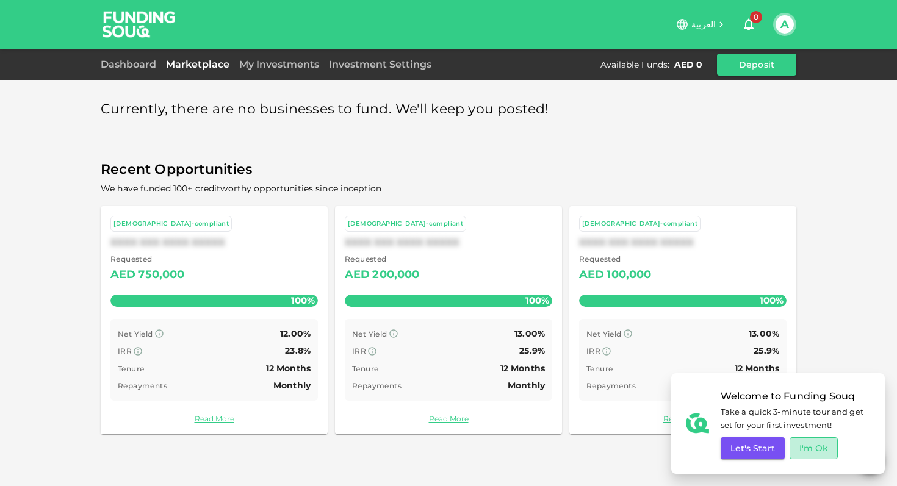
click at [824, 448] on button "I'm Ok" at bounding box center [814, 448] width 49 height 22
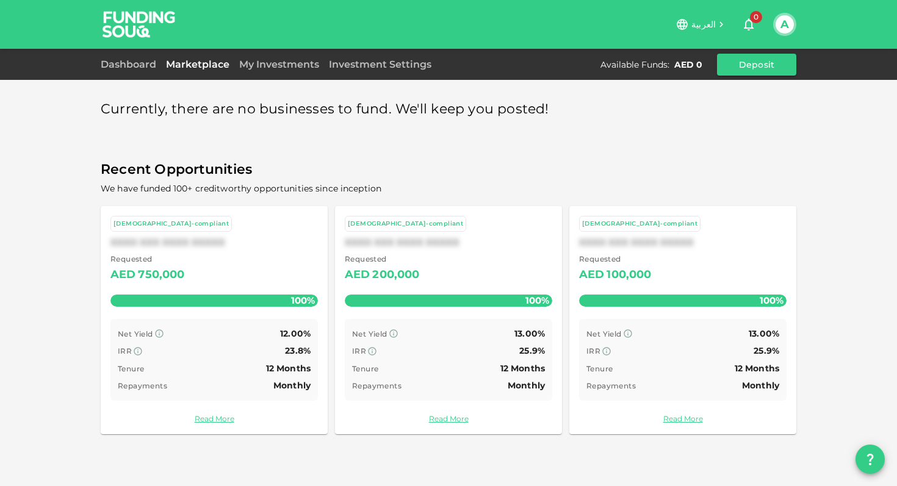
click at [458, 334] on div "Net Yield 13.00%" at bounding box center [448, 333] width 193 height 15
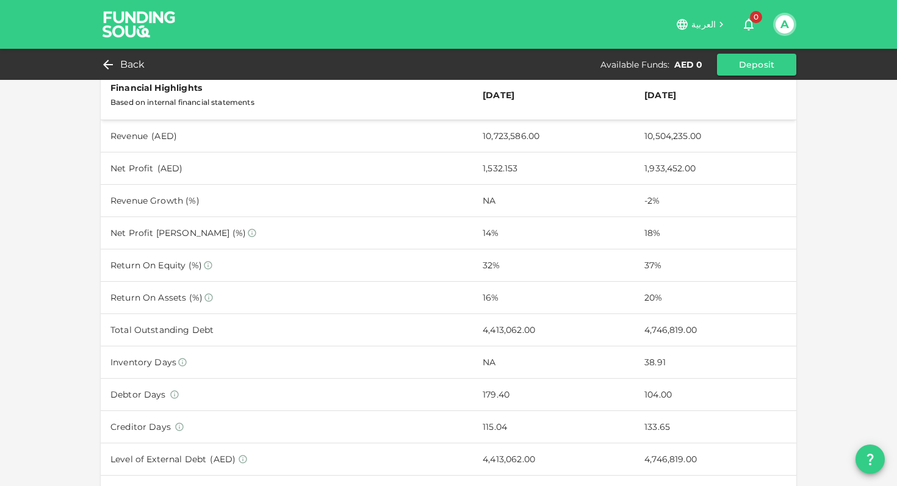
scroll to position [373, 0]
click at [107, 60] on icon at bounding box center [105, 64] width 15 height 15
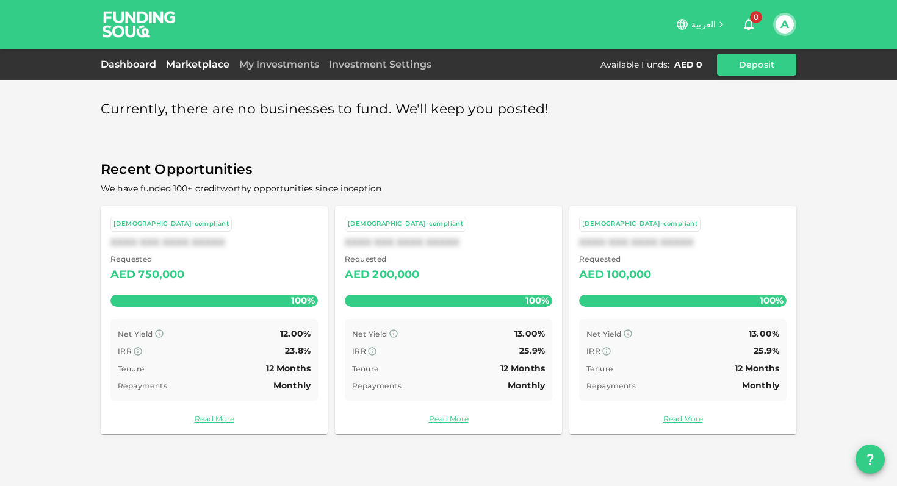
click at [152, 68] on link "Dashboard" at bounding box center [131, 65] width 60 height 12
